Goal: Entertainment & Leisure: Consume media (video, audio)

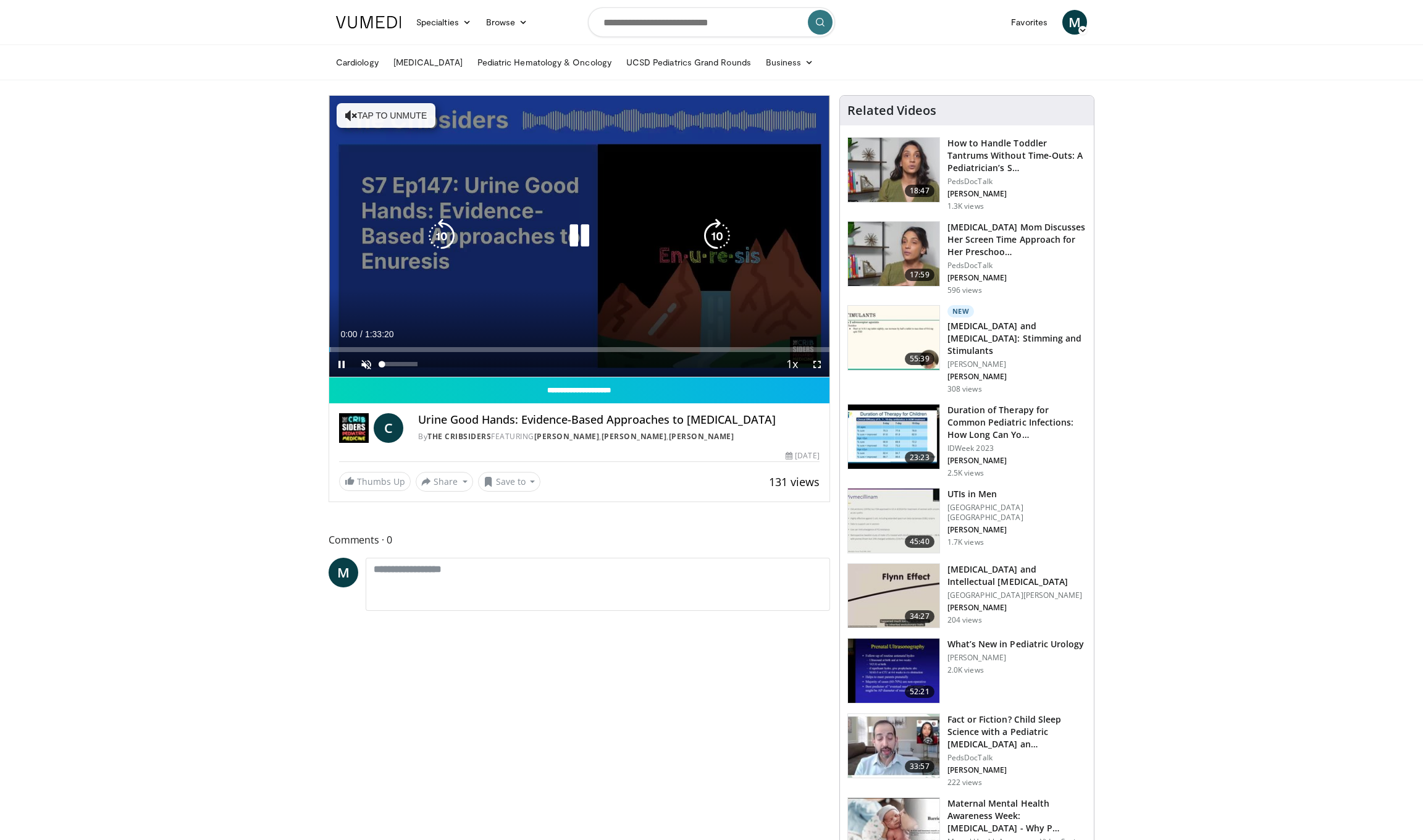
click at [378, 370] on div "Unmute 0%" at bounding box center [397, 365] width 86 height 24
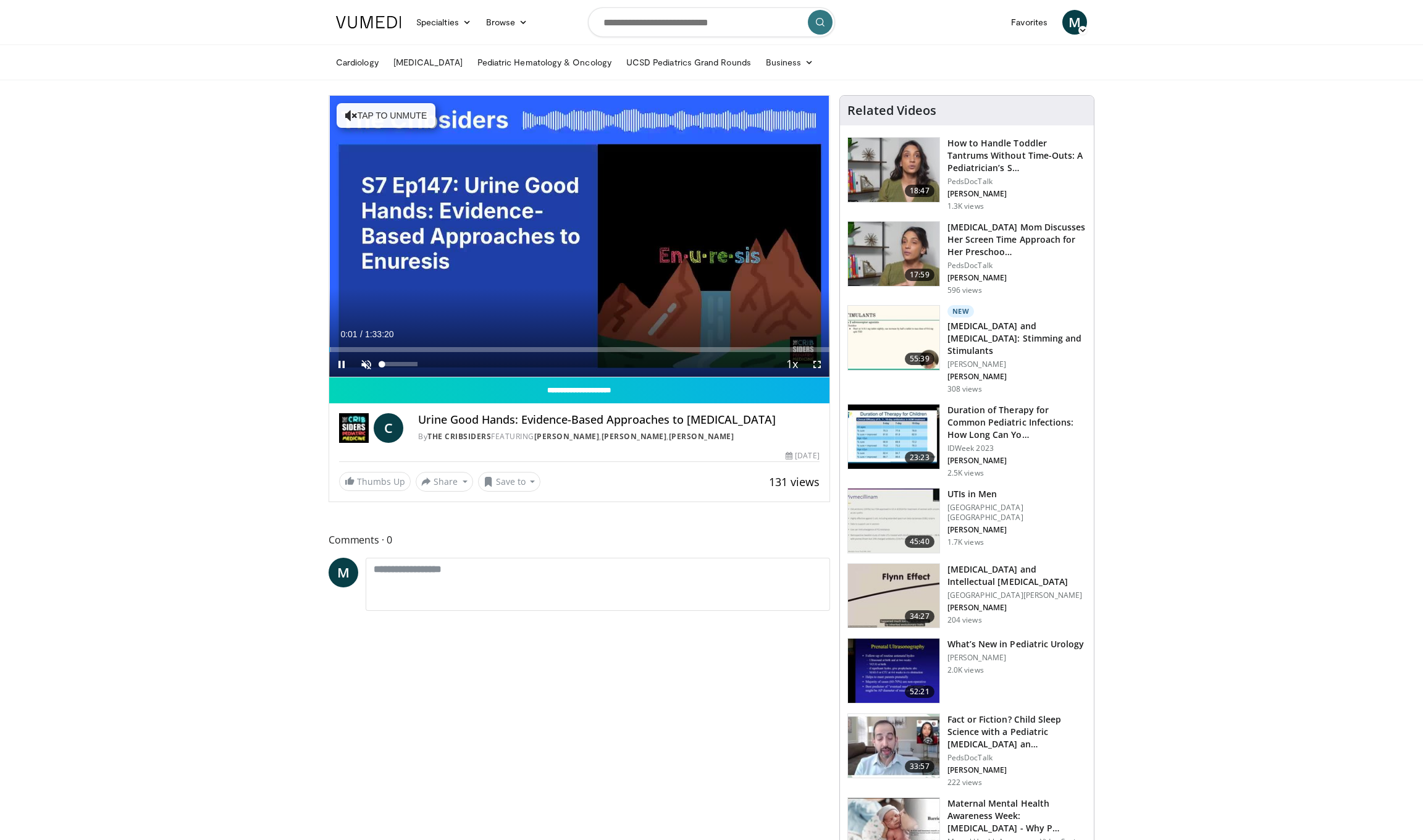
click at [370, 365] on span "Video Player" at bounding box center [366, 365] width 24 height 24
click at [347, 365] on span "Video Player" at bounding box center [342, 365] width 24 height 24
click at [339, 364] on span "Video Player" at bounding box center [342, 365] width 24 height 24
click at [344, 360] on span "Video Player" at bounding box center [342, 365] width 24 height 24
drag, startPoint x: 459, startPoint y: 352, endPoint x: 425, endPoint y: 356, distance: 34.2
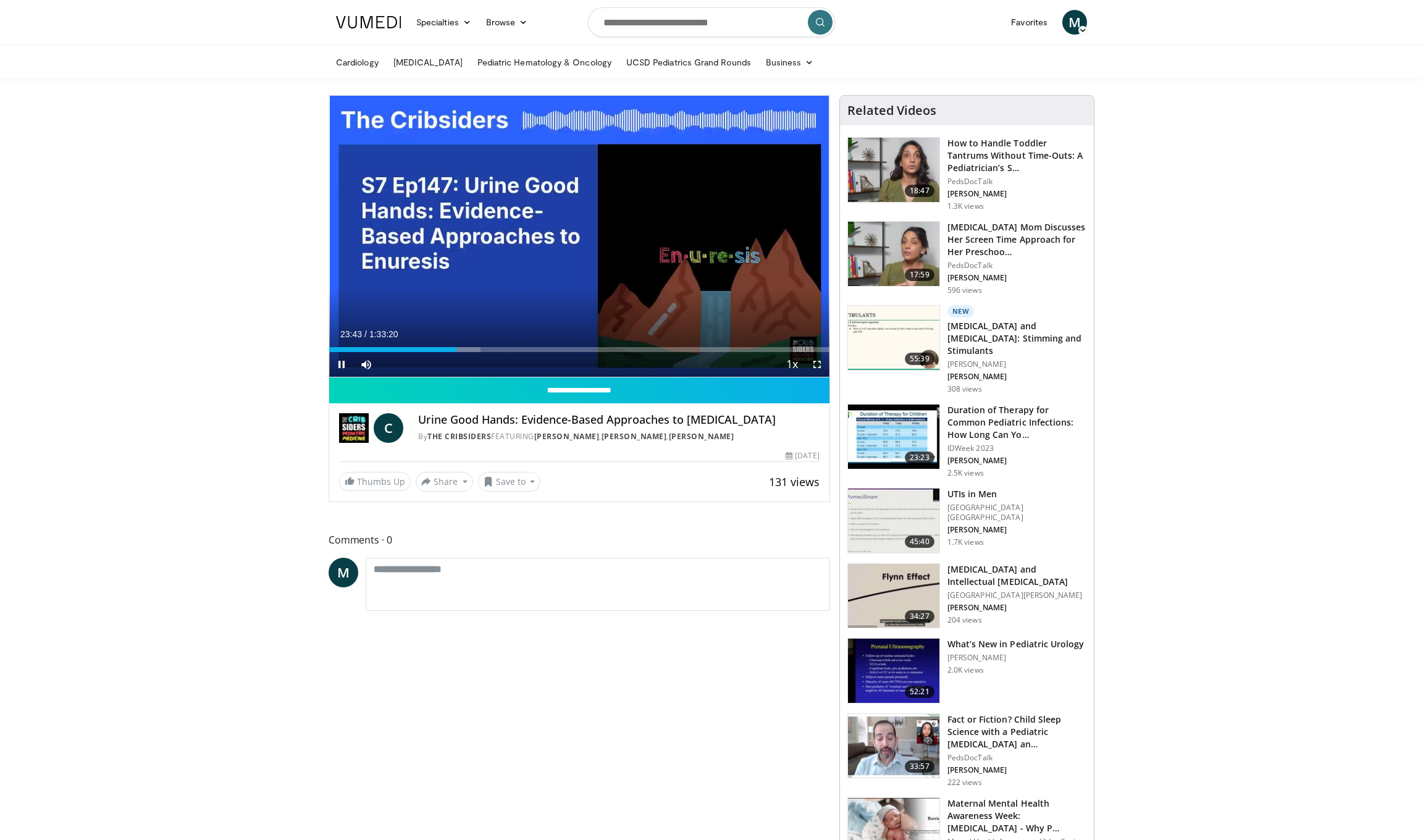
click at [425, 356] on div "Current Time 23:43 / Duration 1:33:20 Pause Skip Backward Skip Forward Mute 100…" at bounding box center [579, 365] width 500 height 24
drag, startPoint x: 461, startPoint y: 347, endPoint x: 426, endPoint y: 350, distance: 35.1
click at [426, 350] on div "Progress Bar" at bounding box center [427, 349] width 2 height 5
drag, startPoint x: 427, startPoint y: 351, endPoint x: 416, endPoint y: 351, distance: 11.0
click at [416, 351] on div "Progress Bar" at bounding box center [417, 349] width 2 height 5
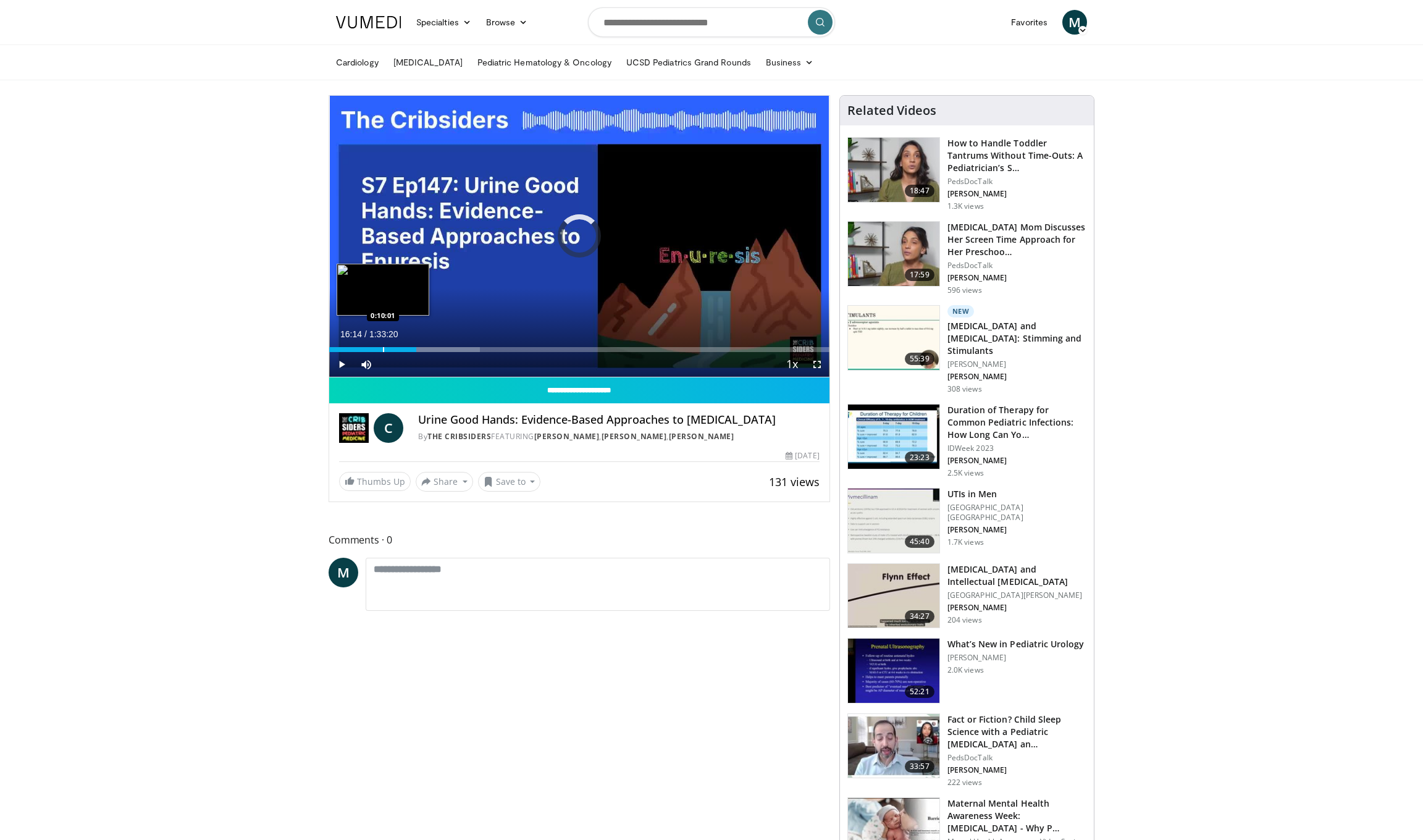
drag, startPoint x: 416, startPoint y: 351, endPoint x: 383, endPoint y: 350, distance: 33.0
click at [383, 350] on div "Progress Bar" at bounding box center [383, 349] width 2 height 5
click at [392, 351] on div "Progress Bar" at bounding box center [392, 349] width 2 height 5
click at [396, 351] on div "Progress Bar" at bounding box center [397, 349] width 2 height 5
click at [402, 351] on div "Progress Bar" at bounding box center [402, 349] width 2 height 5
